Goal: Task Accomplishment & Management: Complete application form

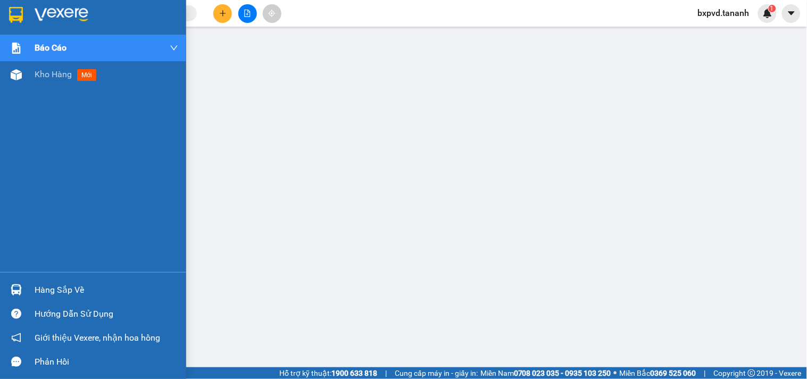
click at [28, 20] on div at bounding box center [93, 17] width 186 height 35
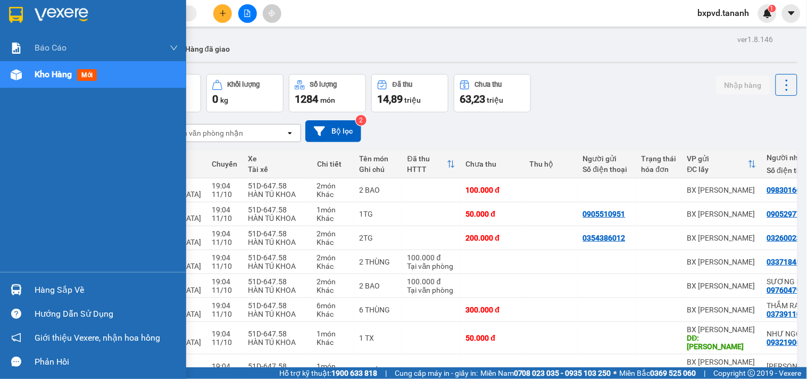
click at [60, 4] on div at bounding box center [93, 17] width 186 height 35
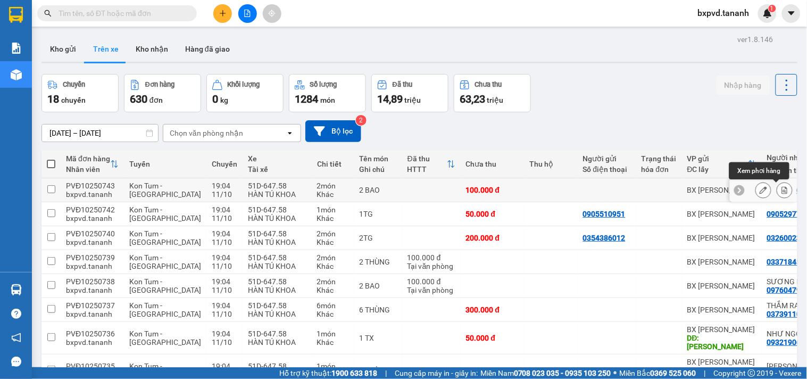
click at [781, 188] on icon at bounding box center [784, 189] width 7 height 7
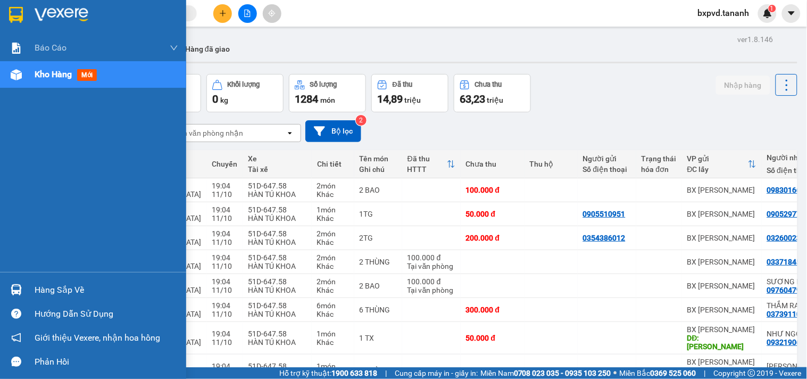
click at [28, 70] on div "Kho hàng mới" at bounding box center [93, 74] width 186 height 27
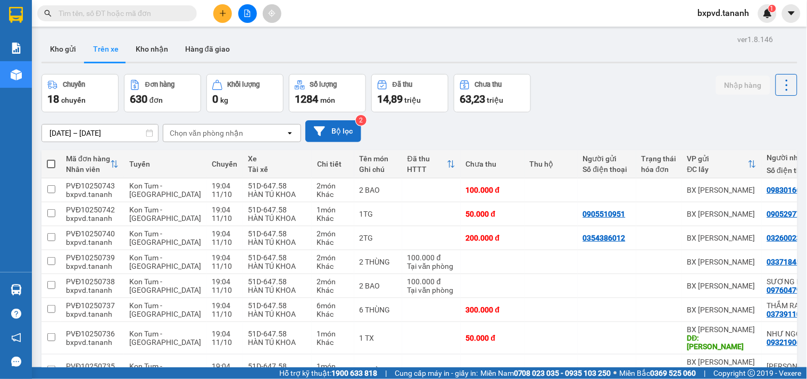
click at [314, 130] on icon at bounding box center [319, 130] width 11 height 11
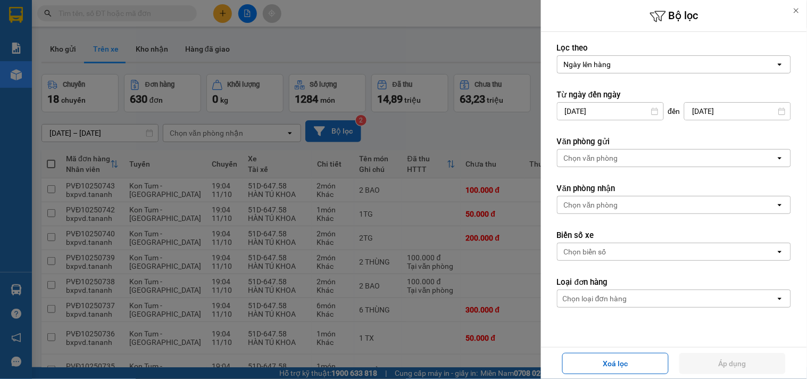
click at [360, 36] on div at bounding box center [403, 189] width 807 height 379
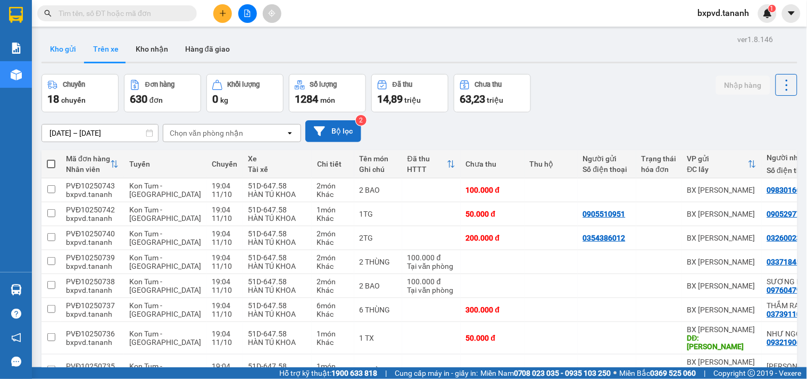
click at [70, 46] on button "Kho gửi" at bounding box center [62, 49] width 43 height 26
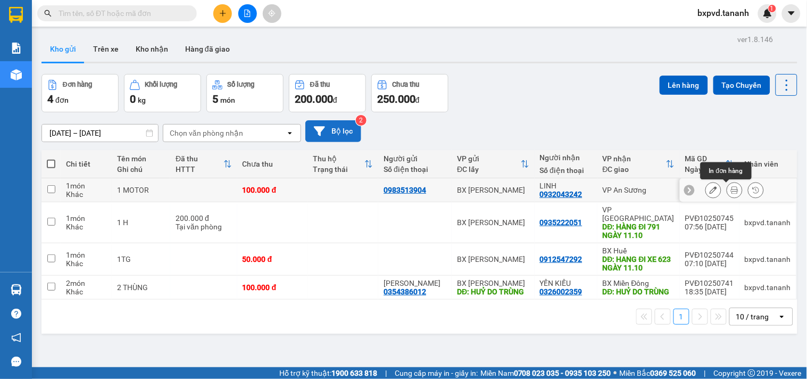
click at [727, 191] on button at bounding box center [734, 190] width 15 height 19
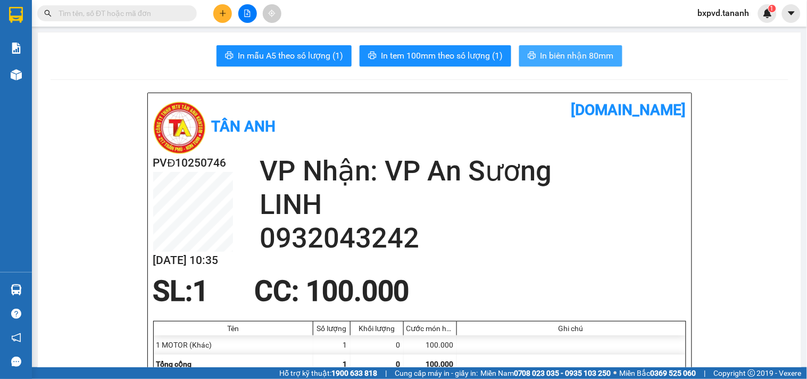
click at [534, 52] on button "In biên nhận 80mm" at bounding box center [570, 55] width 103 height 21
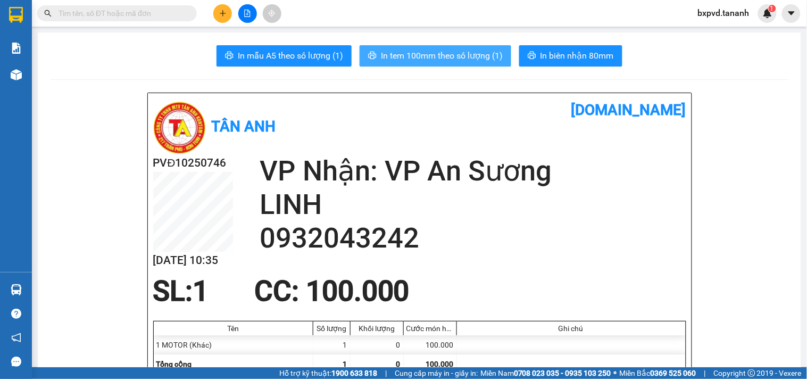
click at [387, 57] on span "In tem 100mm theo số lượng (1)" at bounding box center [442, 55] width 122 height 13
click at [96, 10] on input "text" at bounding box center [120, 13] width 125 height 12
click at [118, 15] on input "text" at bounding box center [120, 13] width 125 height 12
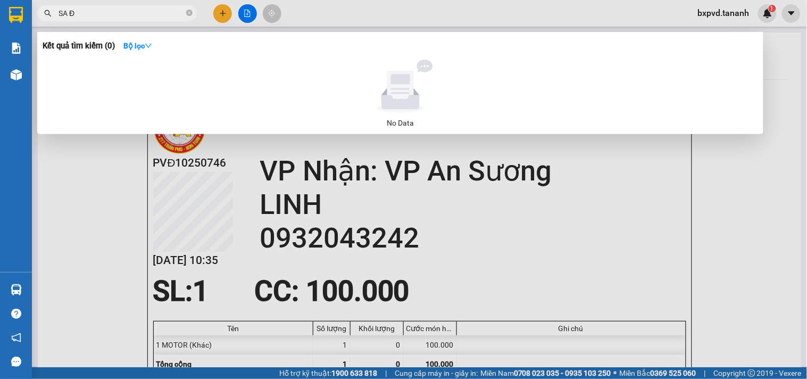
click at [107, 9] on input "SA Đ" at bounding box center [120, 13] width 125 height 12
type input "SA ĐẠI DUONG"
click at [224, 12] on div at bounding box center [403, 189] width 807 height 379
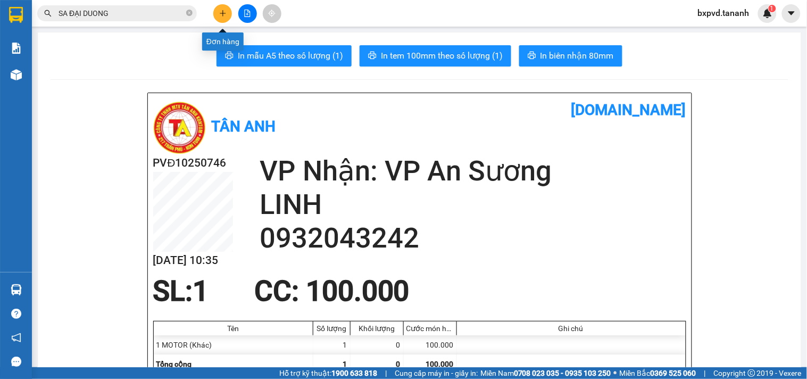
click at [224, 12] on icon "plus" at bounding box center [222, 13] width 7 height 7
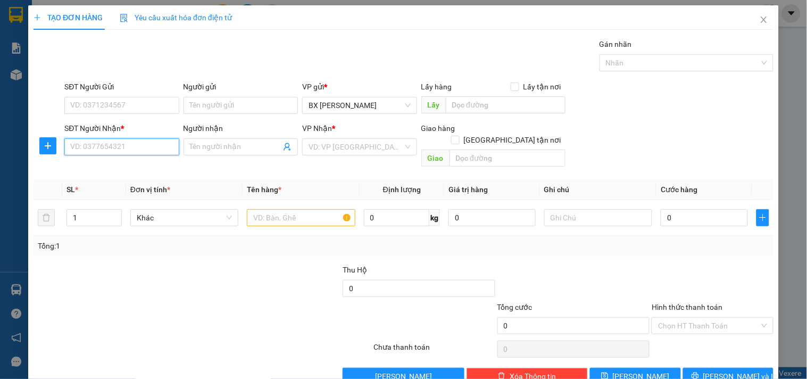
click at [145, 147] on input "SĐT Người Nhận *" at bounding box center [121, 146] width 114 height 17
type input "0907651584"
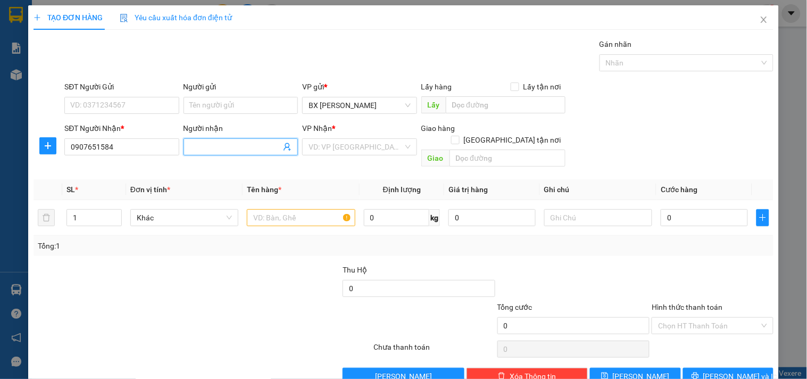
click at [245, 147] on input "Người nhận" at bounding box center [235, 147] width 91 height 12
type input "Z"
type input "A PHÚC"
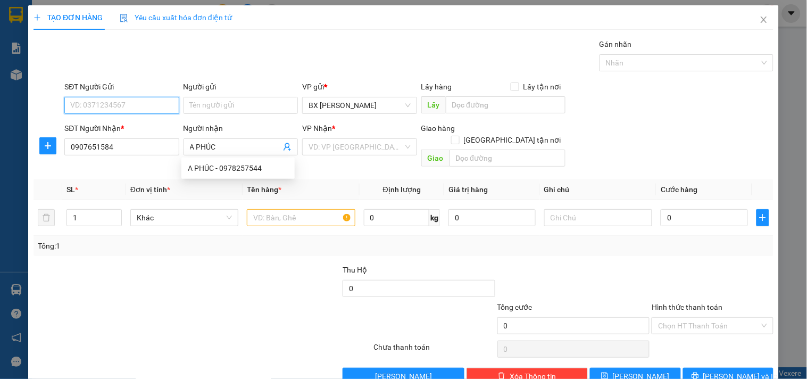
click at [133, 103] on input "SĐT Người Gửi" at bounding box center [121, 105] width 114 height 17
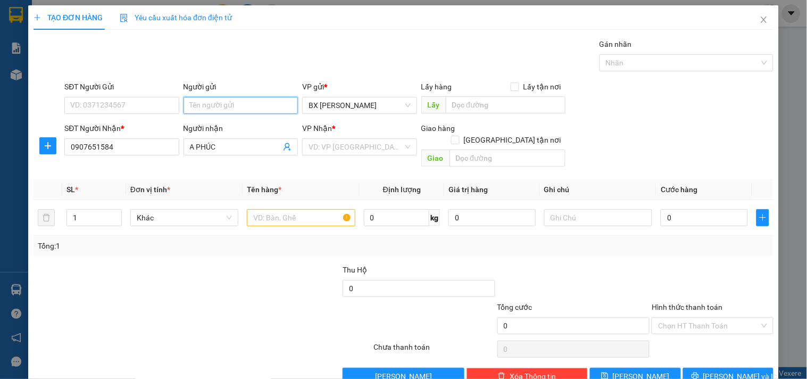
click at [207, 102] on input "Người gửi" at bounding box center [240, 105] width 114 height 17
type input "R"
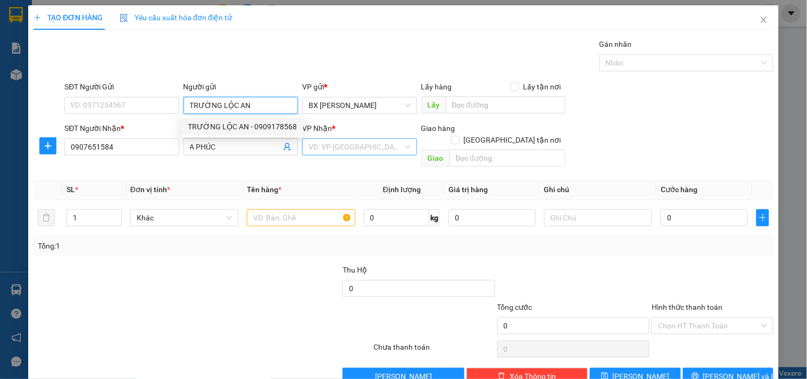
type input "TRƯỜNG LỘC AN"
click at [313, 141] on input "search" at bounding box center [355, 147] width 94 height 16
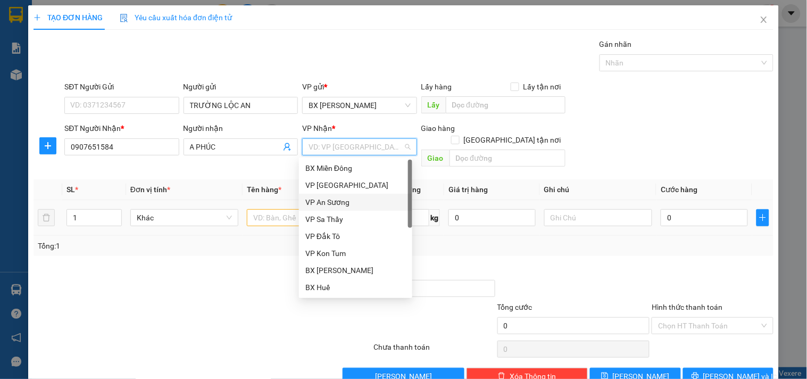
click at [353, 203] on div "VP An Sương" at bounding box center [355, 202] width 100 height 12
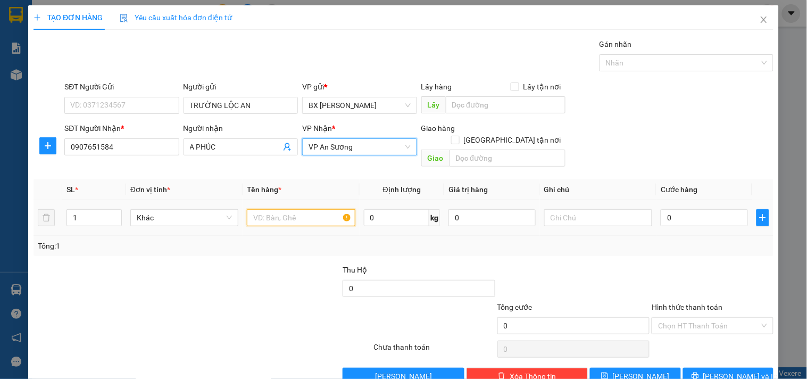
click at [332, 211] on input "text" at bounding box center [301, 217] width 108 height 17
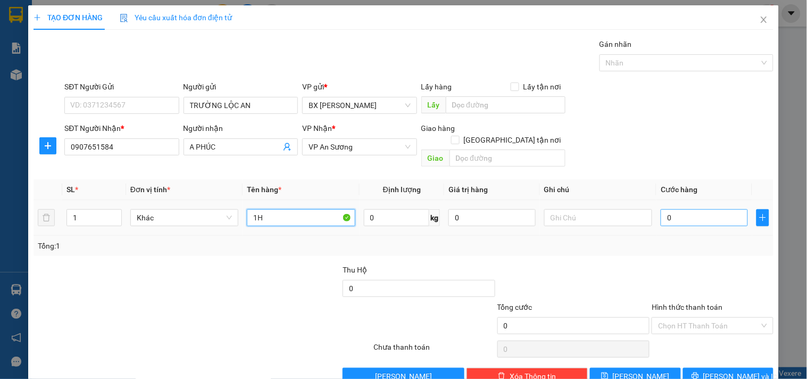
type input "1H"
click at [673, 209] on input "0" at bounding box center [703, 217] width 87 height 17
type input "3"
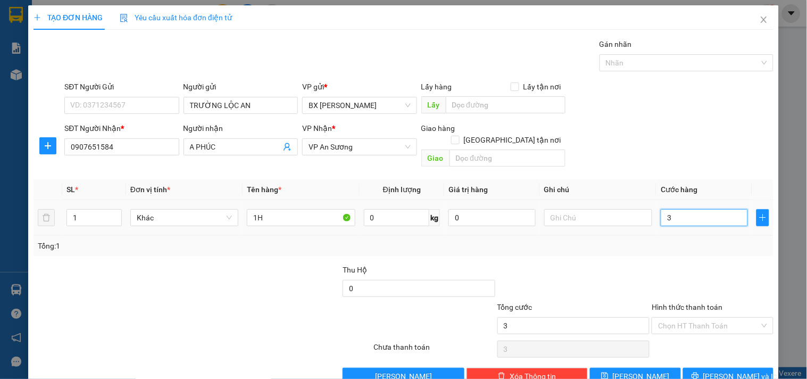
type input "30"
type input "30.000"
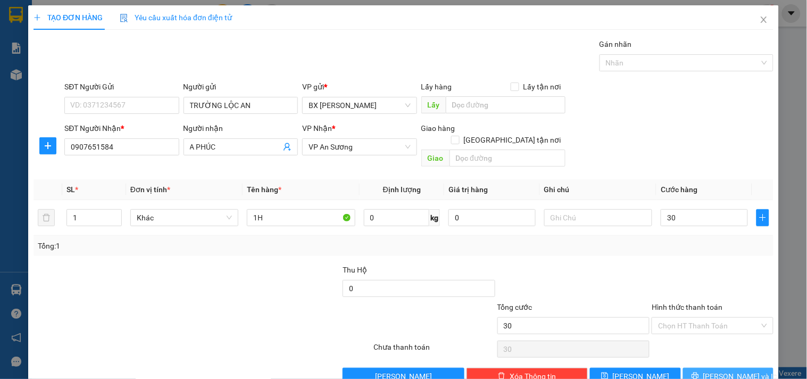
type input "30.000"
click at [710, 367] on button "[PERSON_NAME] và In" at bounding box center [728, 375] width 90 height 17
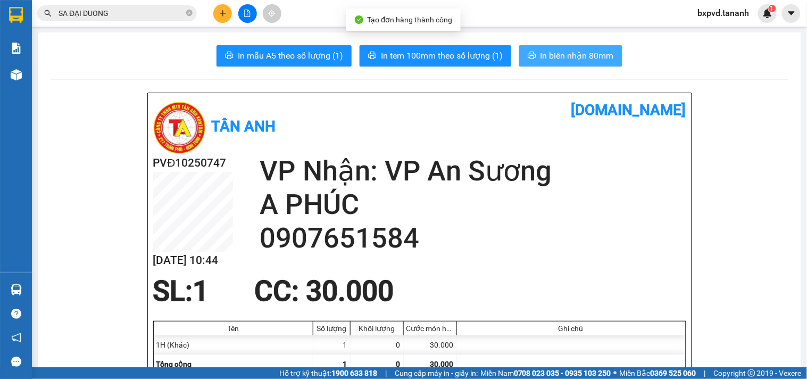
click at [566, 49] on span "In biên nhận 80mm" at bounding box center [576, 55] width 73 height 13
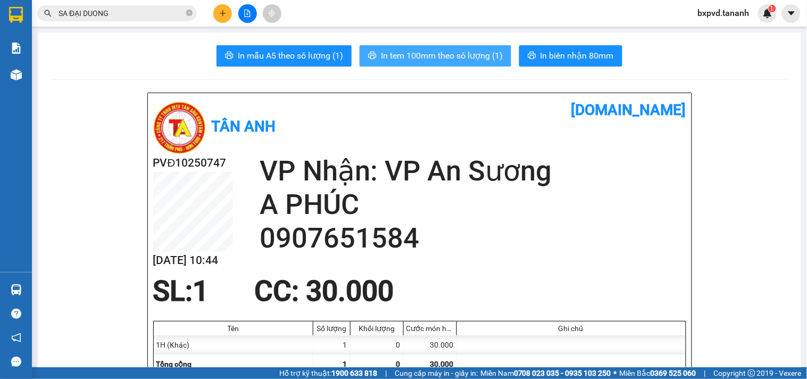
click at [470, 55] on span "In tem 100mm theo số lượng (1)" at bounding box center [442, 55] width 122 height 13
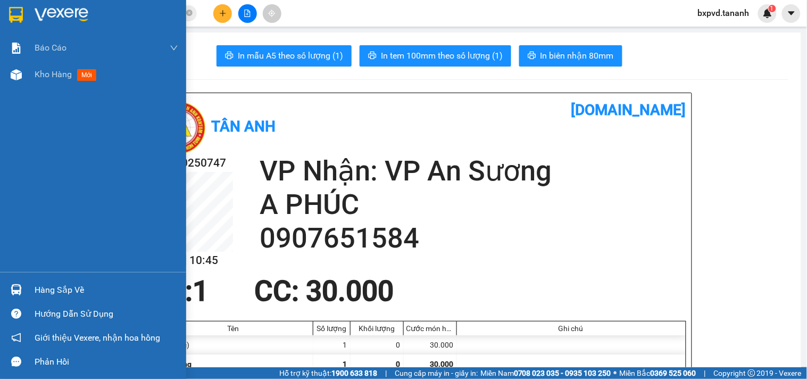
click at [16, 12] on img at bounding box center [16, 15] width 14 height 16
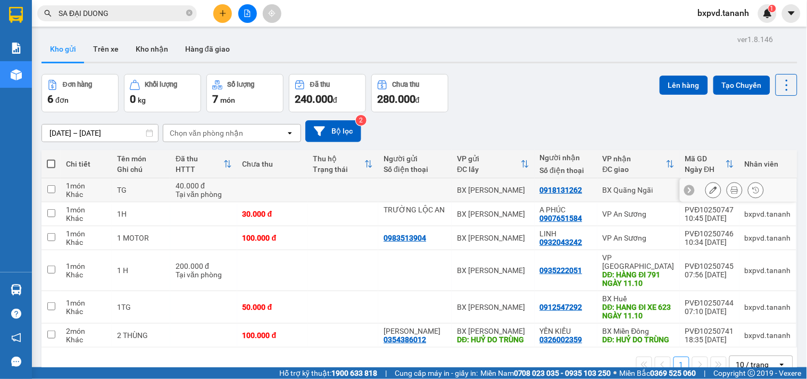
scroll to position [49, 0]
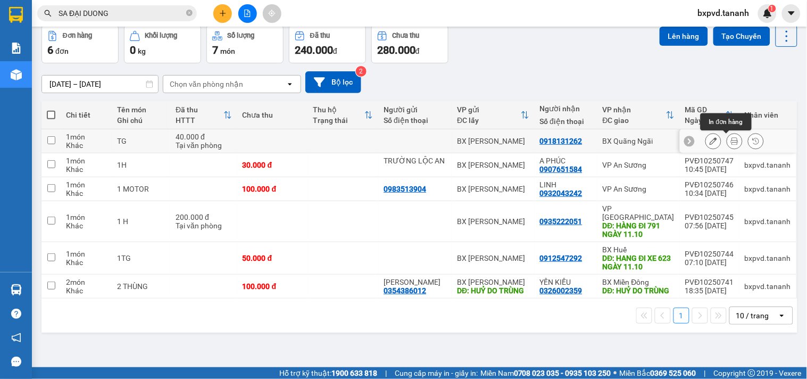
click at [731, 142] on icon at bounding box center [734, 140] width 7 height 7
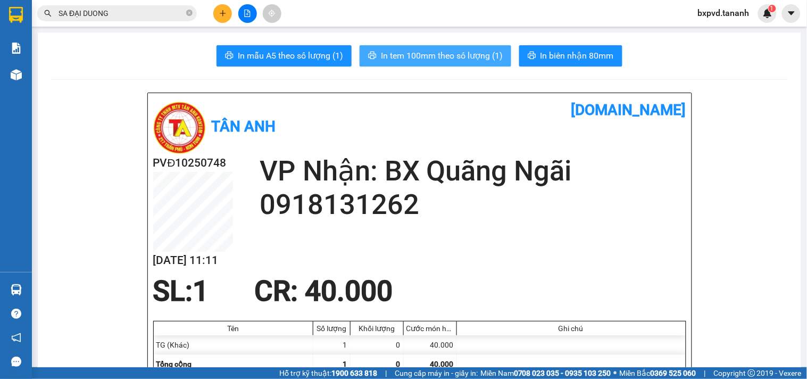
click at [467, 57] on span "In tem 100mm theo số lượng (1)" at bounding box center [442, 55] width 122 height 13
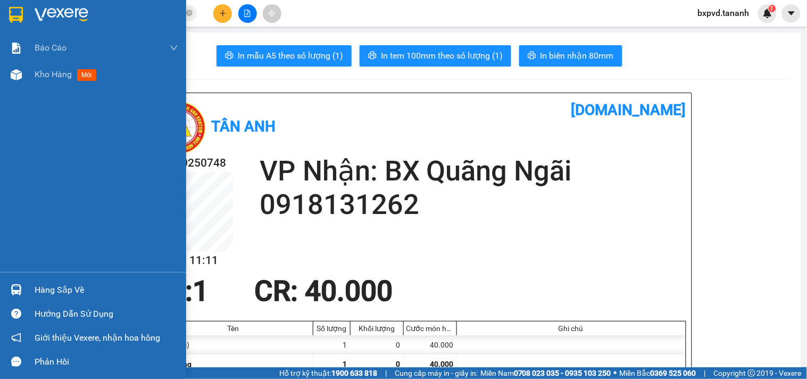
click at [18, 11] on img at bounding box center [16, 15] width 14 height 16
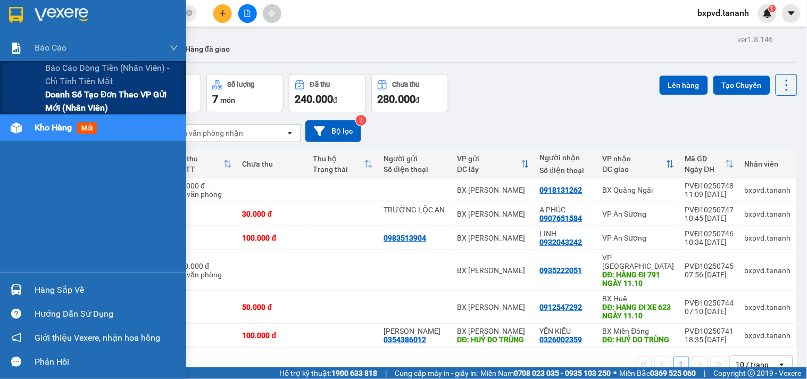
click at [77, 94] on span "Doanh số tạo đơn theo VP gửi mới (nhân viên)" at bounding box center [111, 101] width 133 height 27
